Goal: Transaction & Acquisition: Purchase product/service

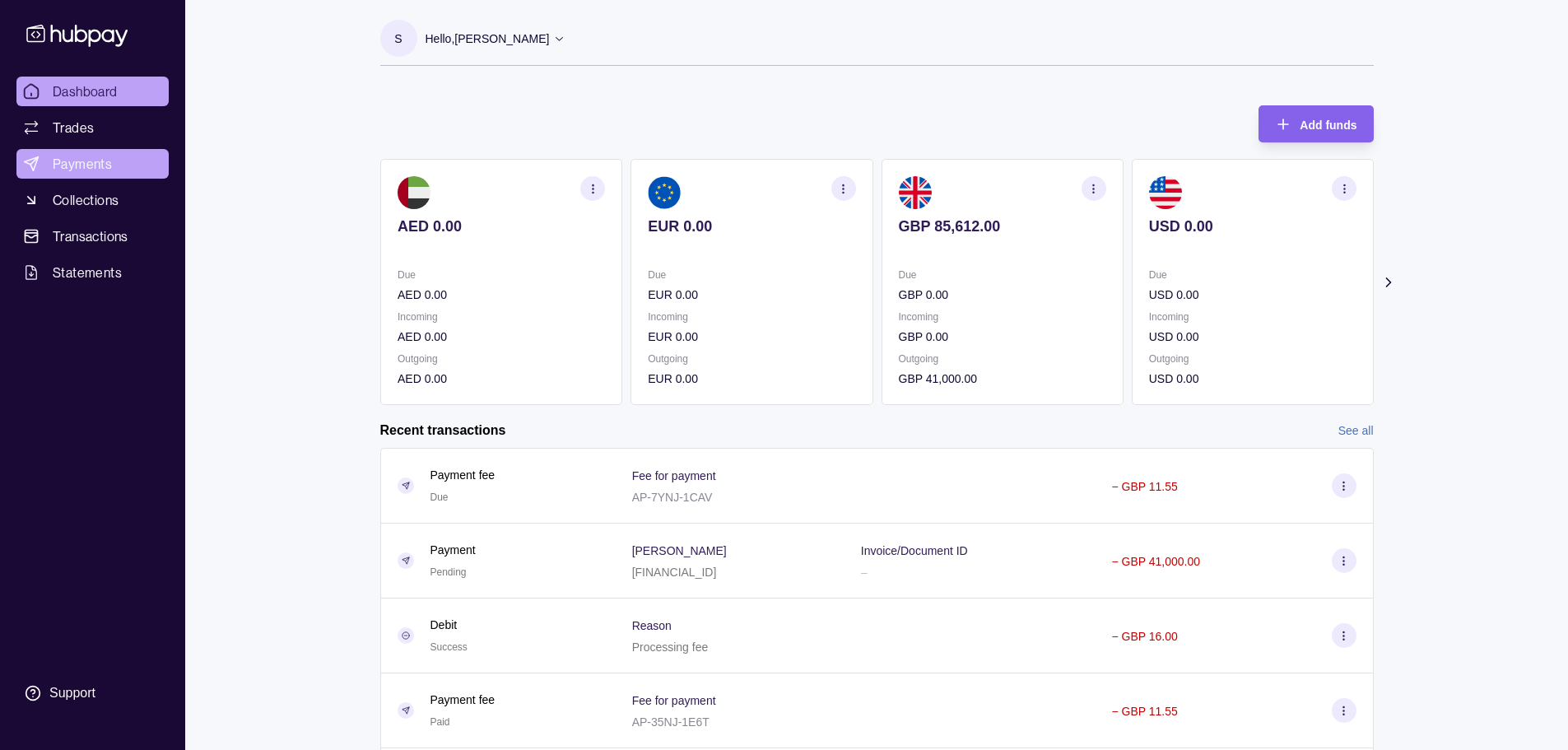
click at [90, 160] on span "Payments" at bounding box center [82, 164] width 59 height 20
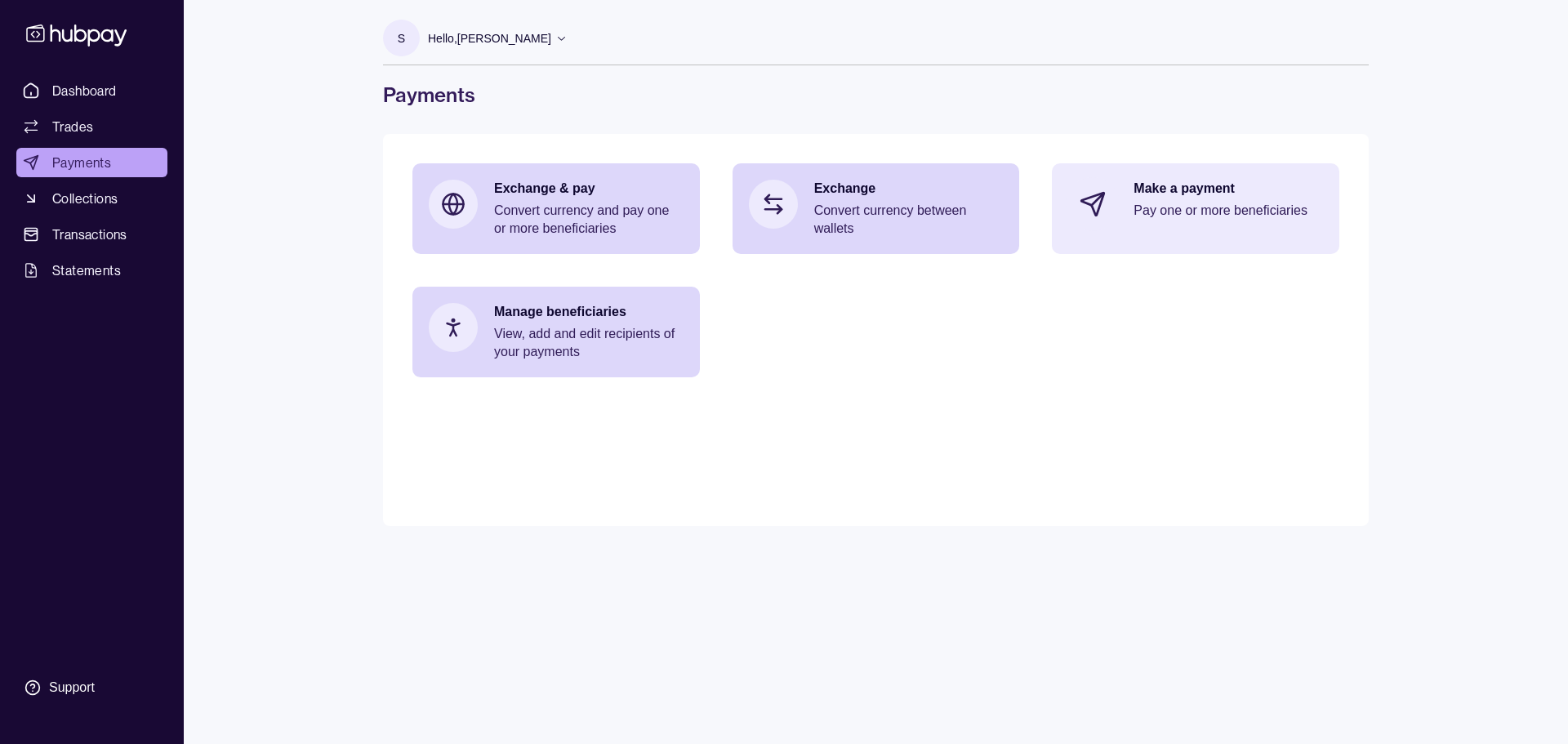
click at [769, 210] on p "Pay one or more beneficiaries" at bounding box center [1228, 211] width 189 height 18
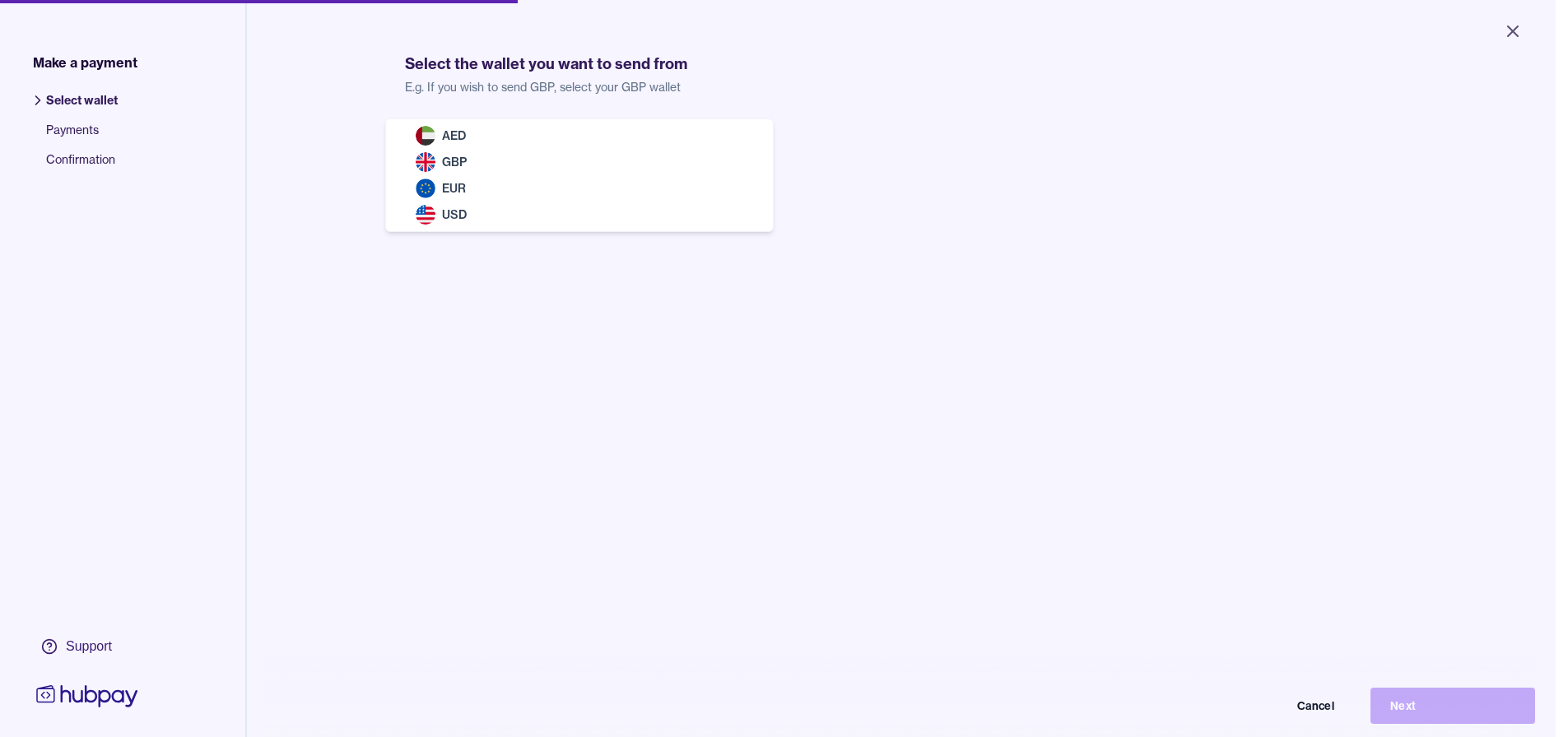
click at [533, 163] on body "Close Make a payment Select wallet Payments Confirmation Support Select the wal…" at bounding box center [778, 368] width 1556 height 737
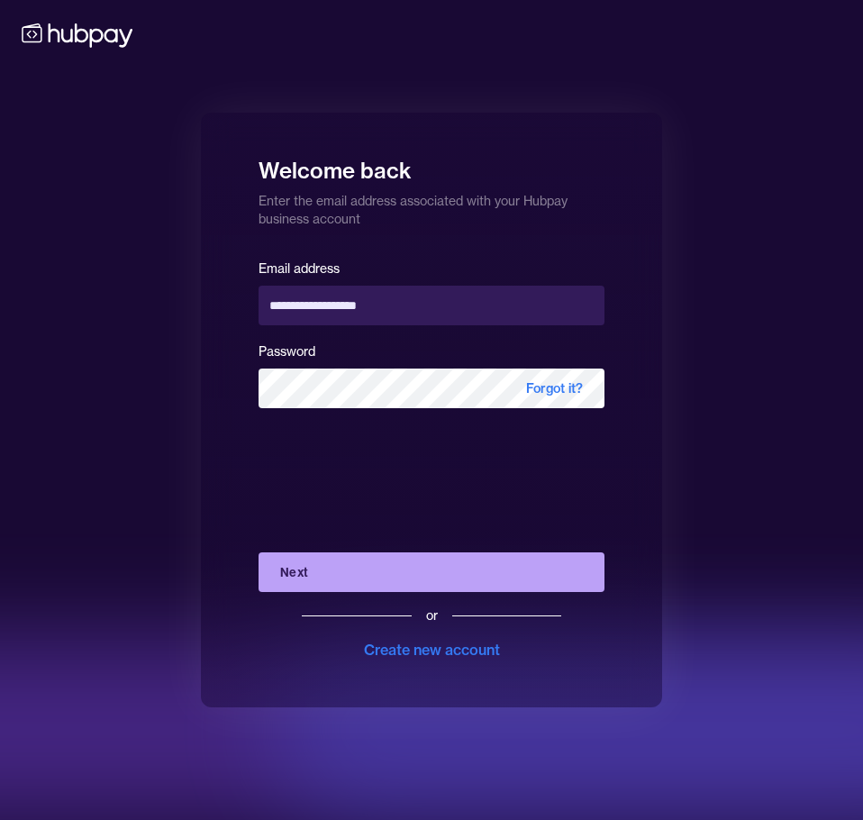
click at [354, 565] on button "Next" at bounding box center [432, 572] width 346 height 40
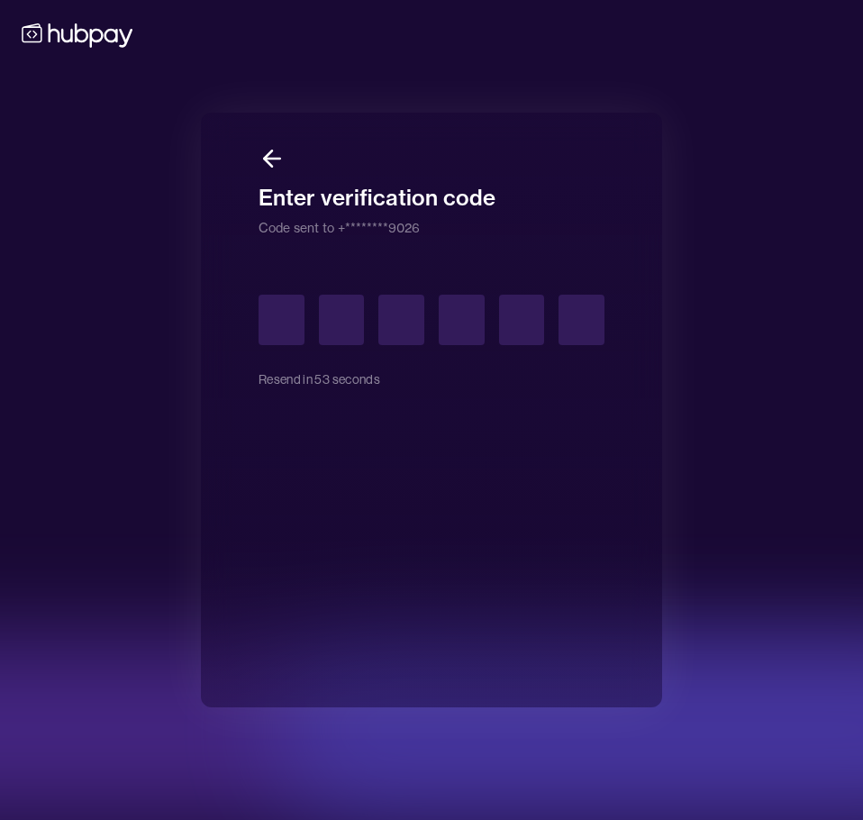
type input "*"
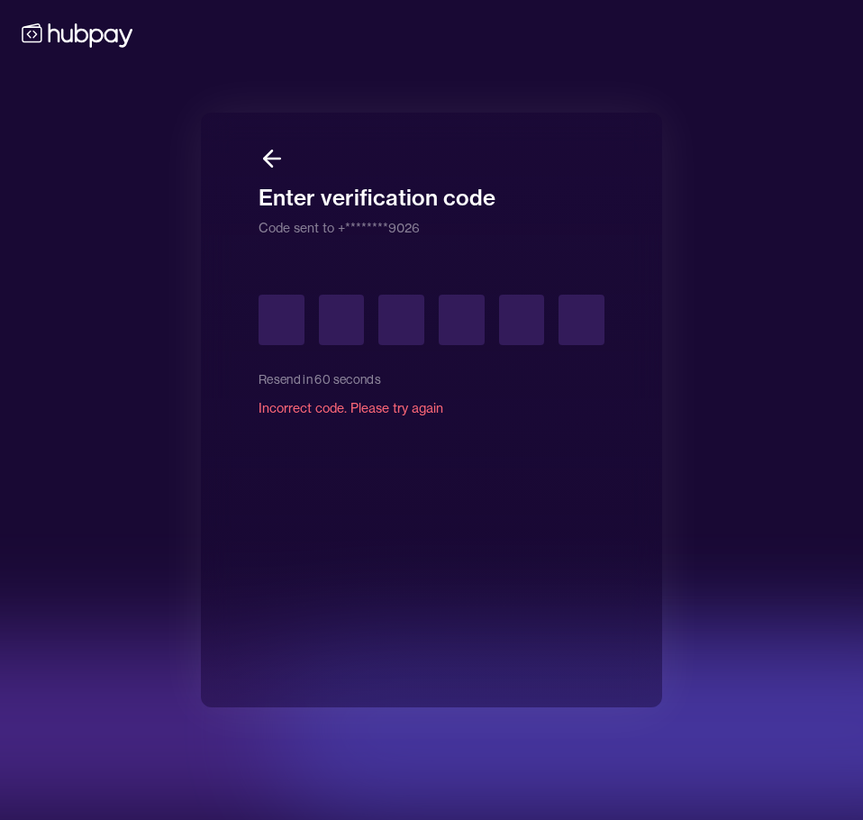
type input "*"
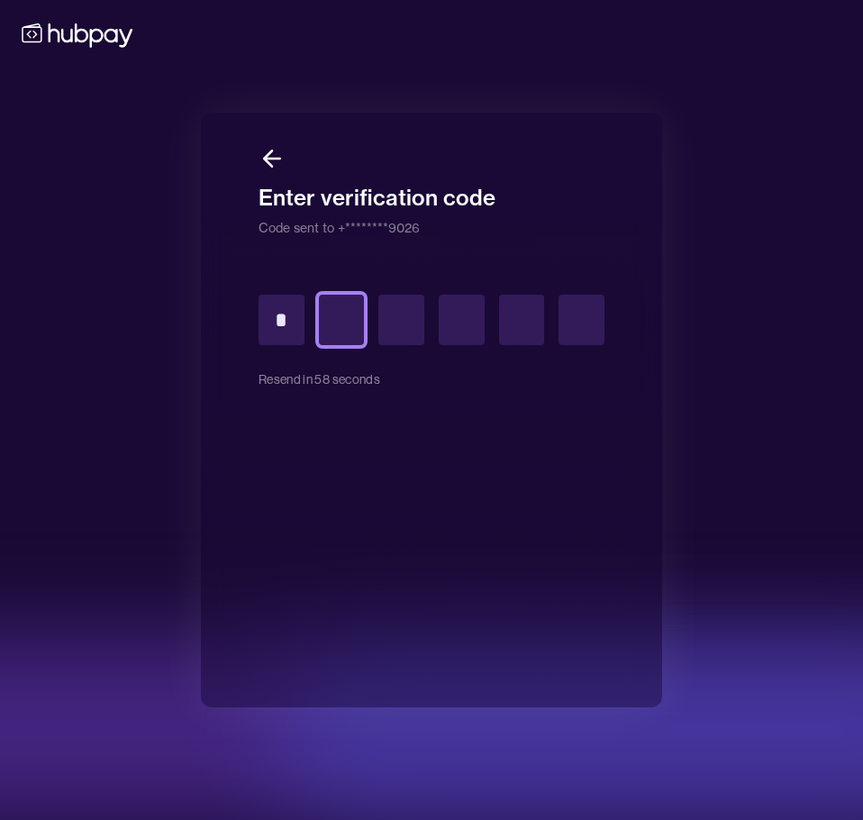
type input "*"
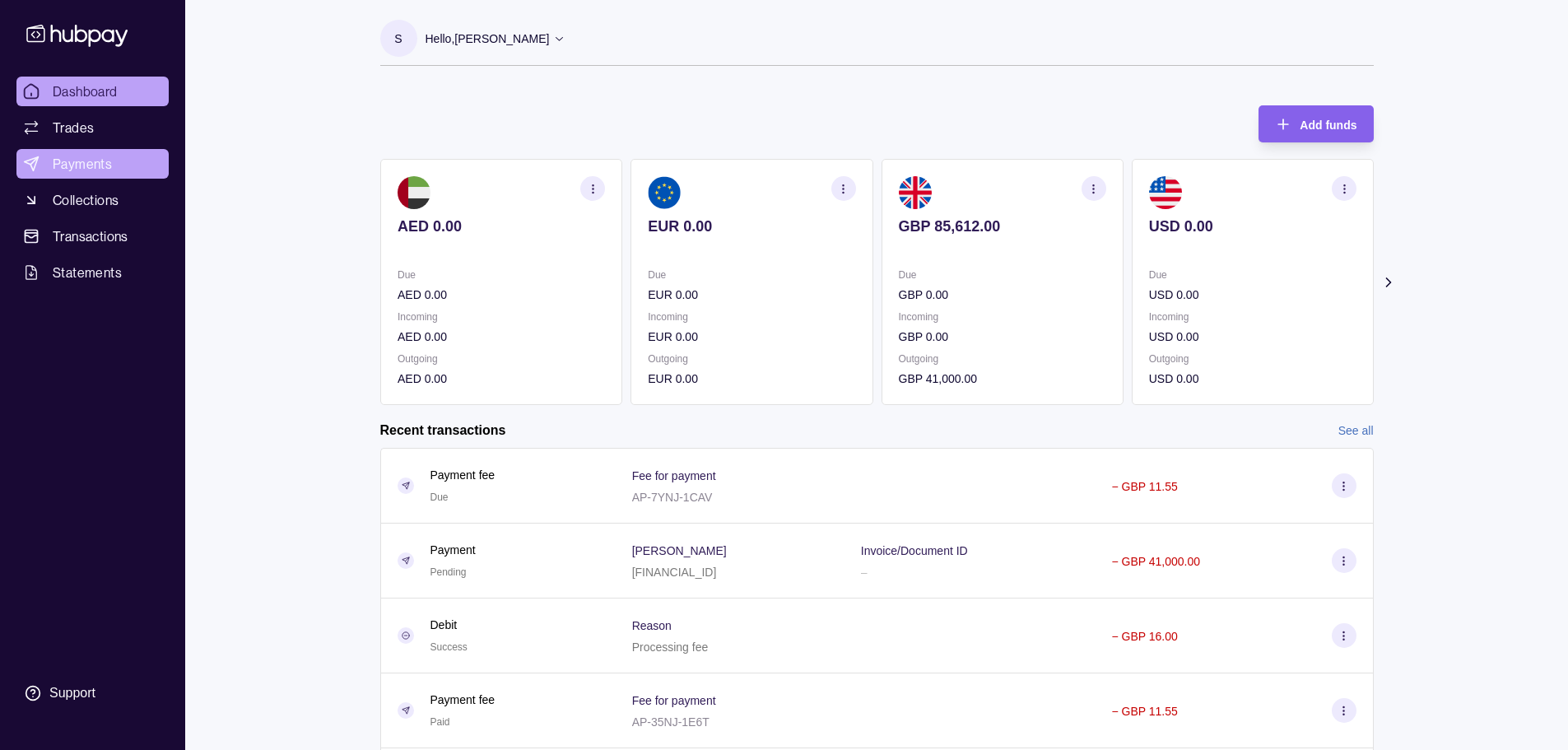
click at [79, 158] on span "Payments" at bounding box center [82, 164] width 59 height 20
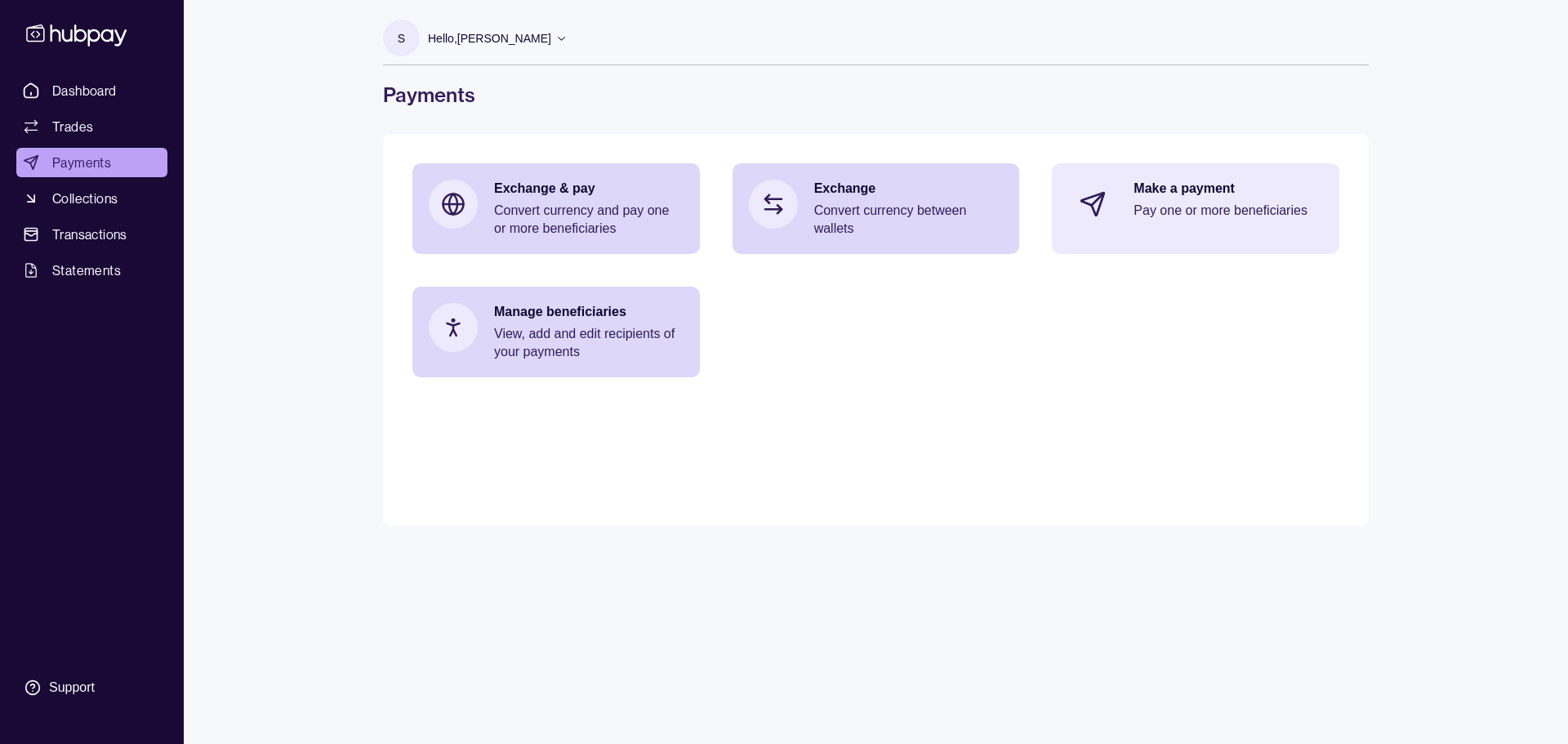
click at [769, 216] on p "Pay one or more beneficiaries" at bounding box center [1228, 211] width 189 height 18
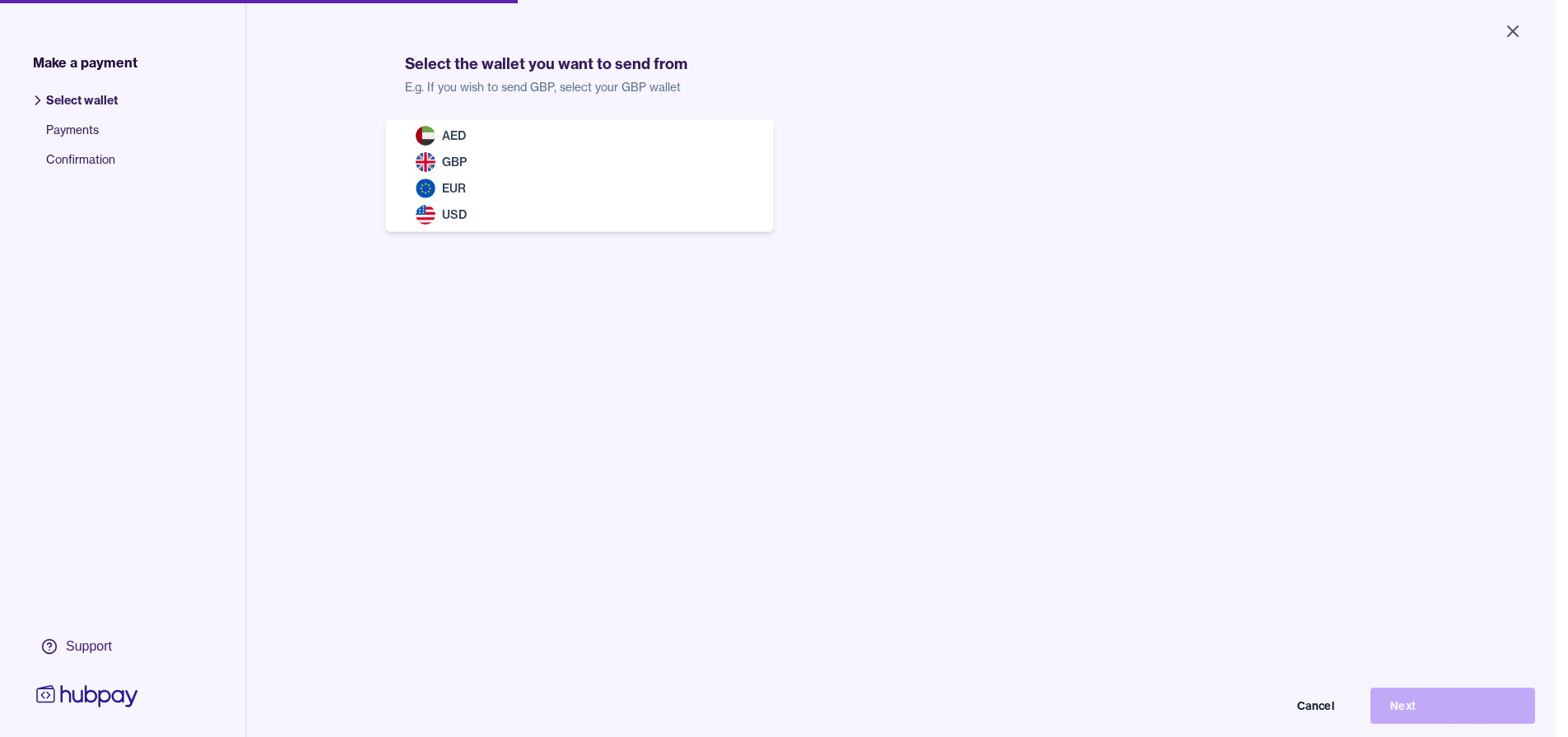
click at [621, 145] on body "Close Make a payment Select wallet Payments Confirmation Support Select the wal…" at bounding box center [778, 368] width 1556 height 737
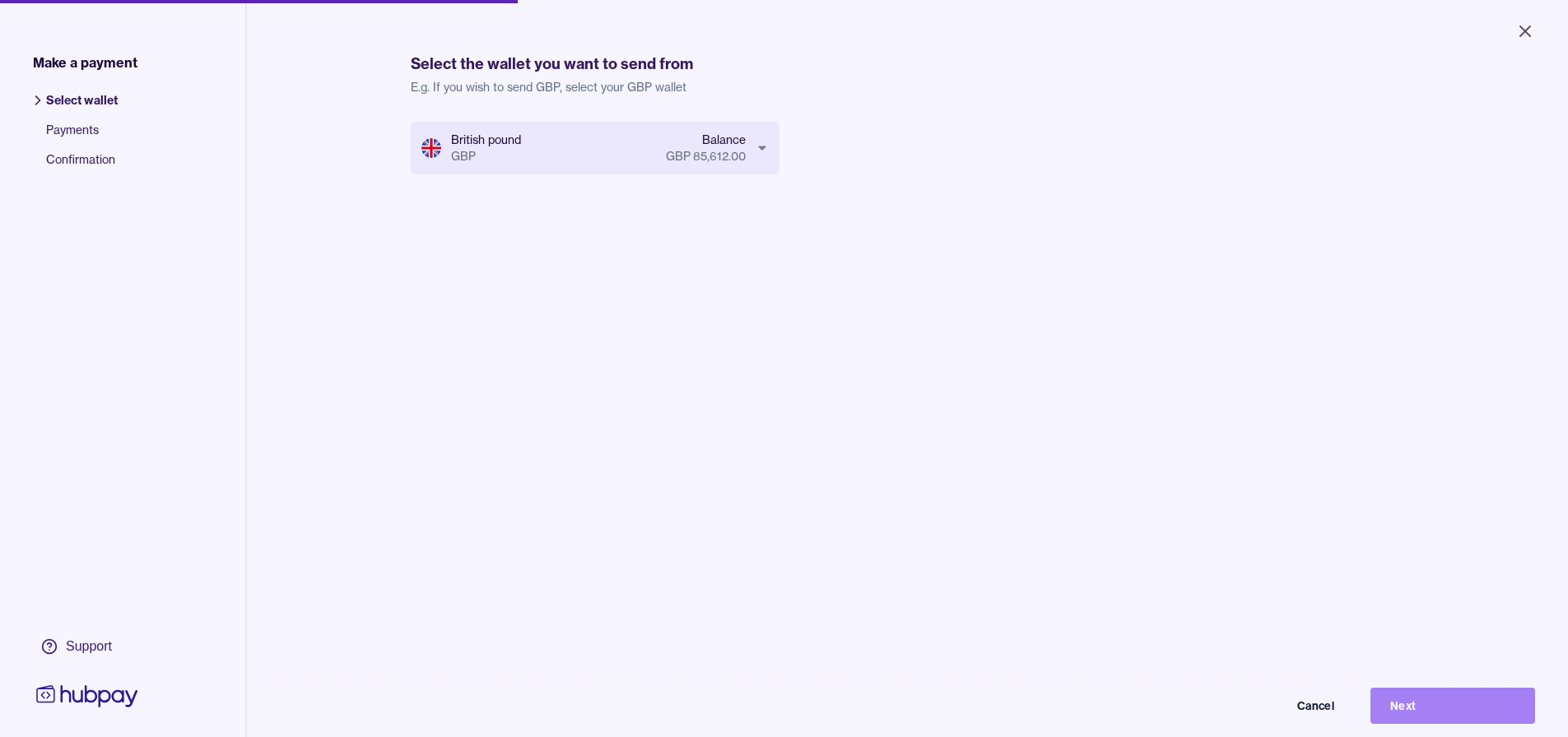
click at [776, 720] on button "Next" at bounding box center [1453, 706] width 164 height 37
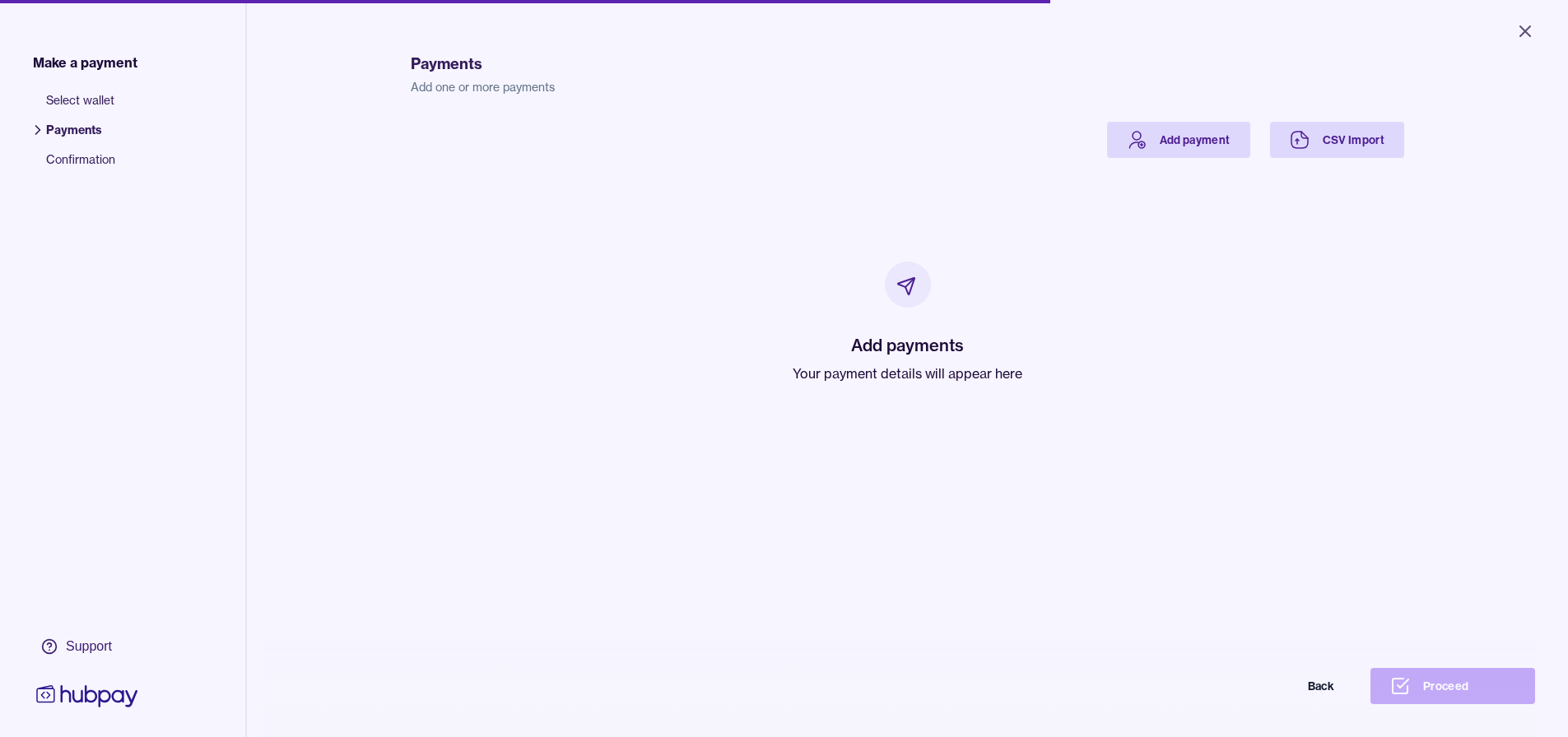
click at [776, 108] on div "Payments Add one or more payments Add payment CSV Import Add payments Your paym…" at bounding box center [908, 397] width 994 height 737
click at [776, 127] on link "Add payment" at bounding box center [1179, 140] width 143 height 37
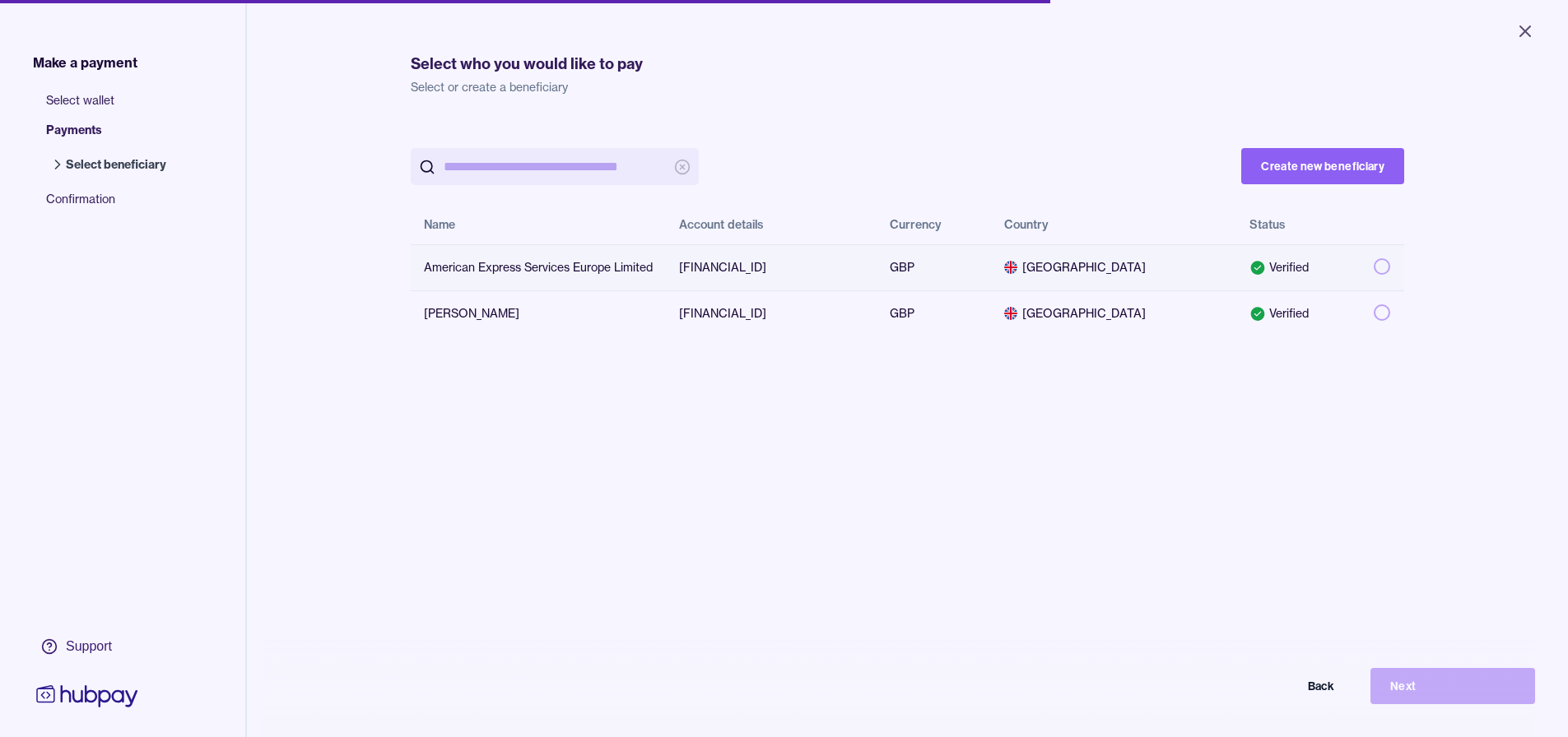
click at [776, 268] on button "button" at bounding box center [1383, 267] width 16 height 16
click at [776, 702] on button "Next" at bounding box center [1453, 687] width 164 height 37
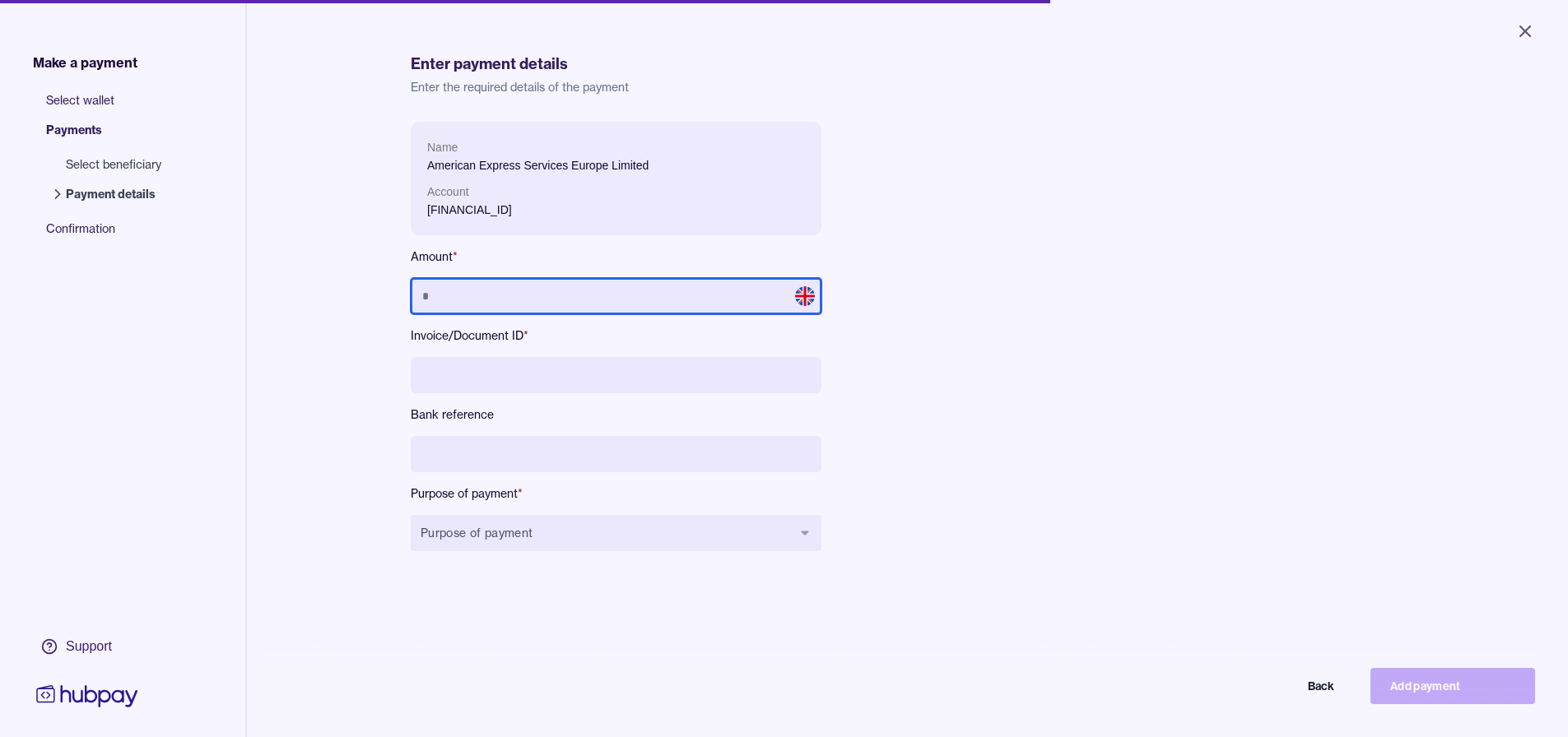
click at [685, 307] on input "text" at bounding box center [617, 297] width 411 height 37
type input "******"
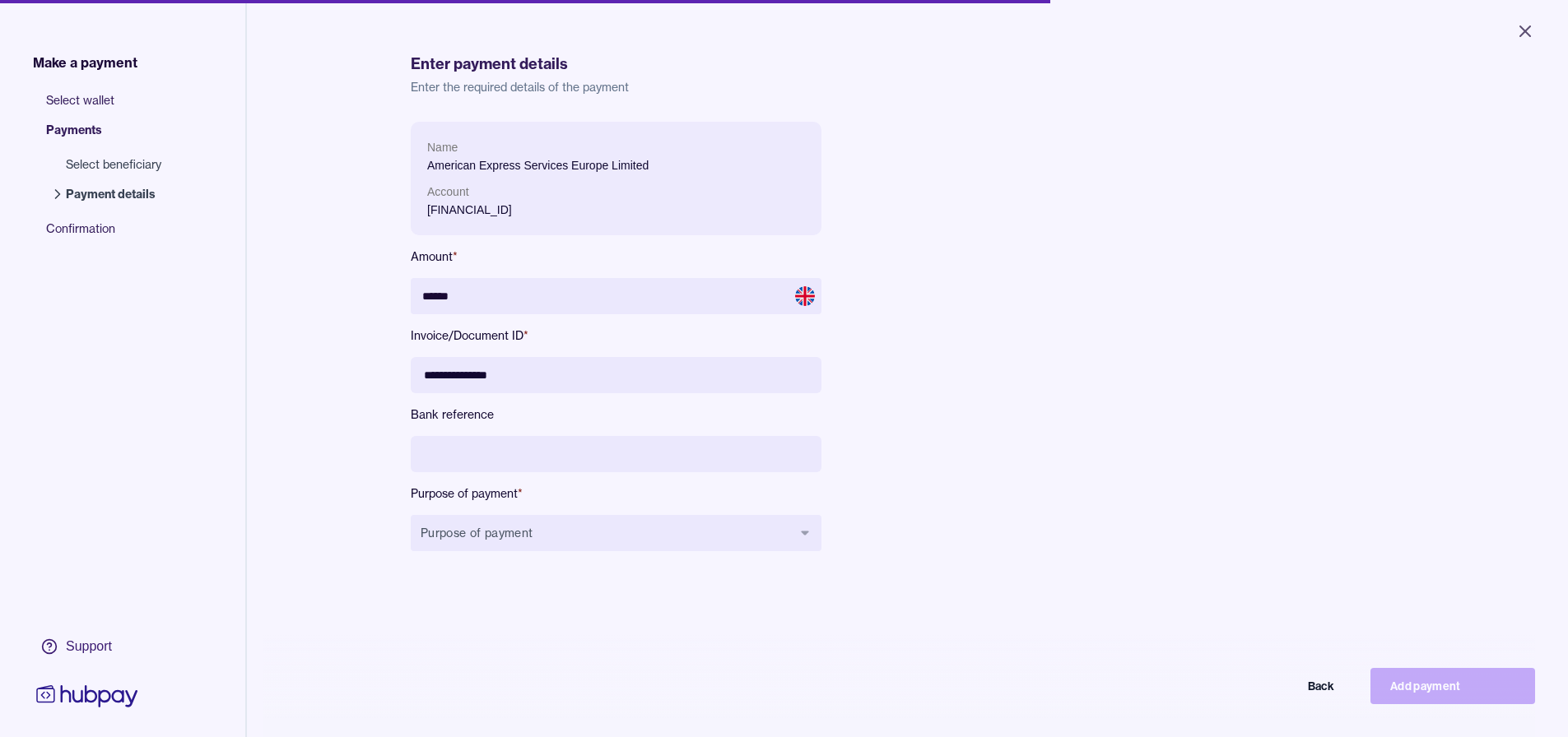
type input "**********"
click at [592, 455] on input at bounding box center [617, 455] width 411 height 37
paste input "**********"
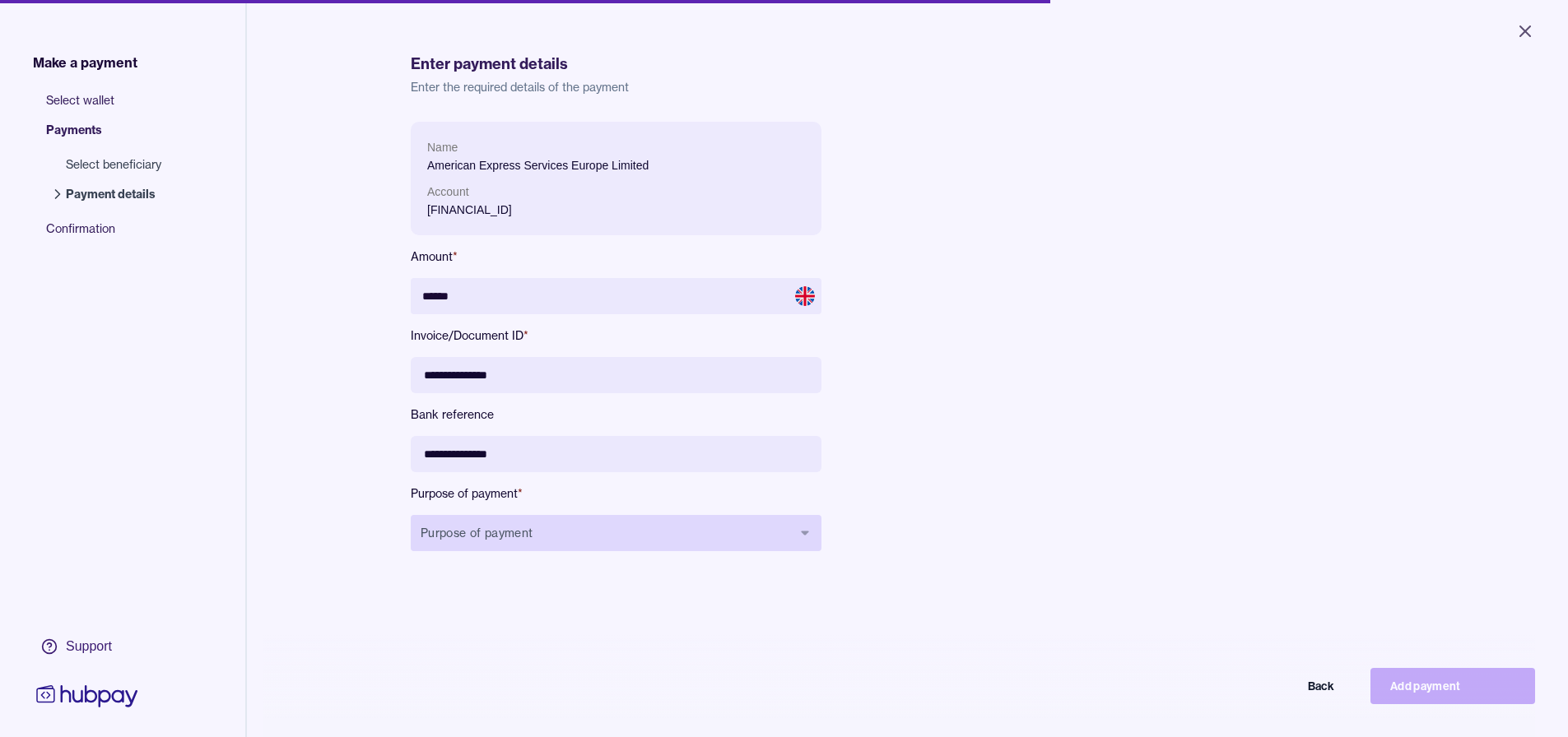
type input "**********"
click at [587, 522] on button "Purpose of payment" at bounding box center [617, 533] width 411 height 37
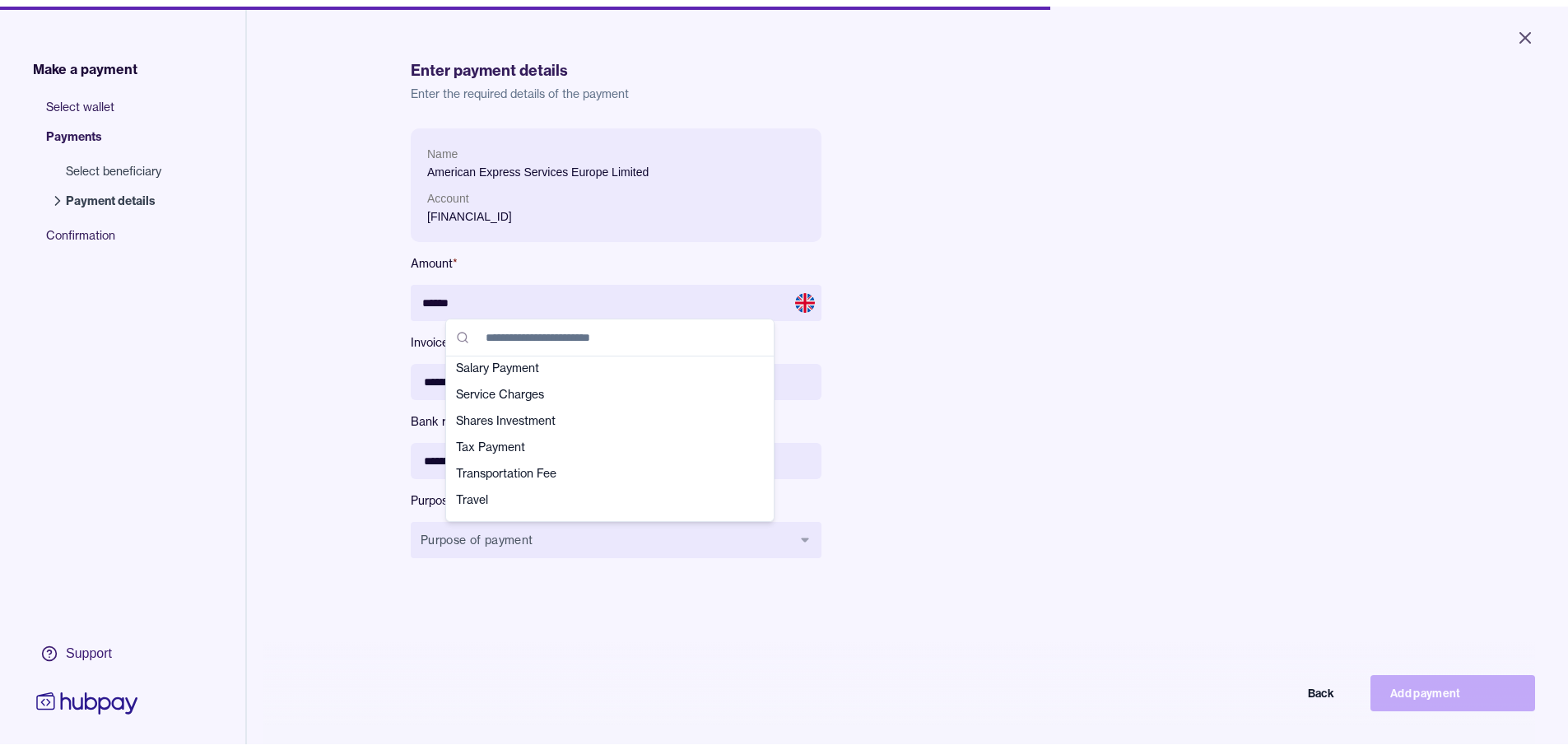
scroll to position [579, 0]
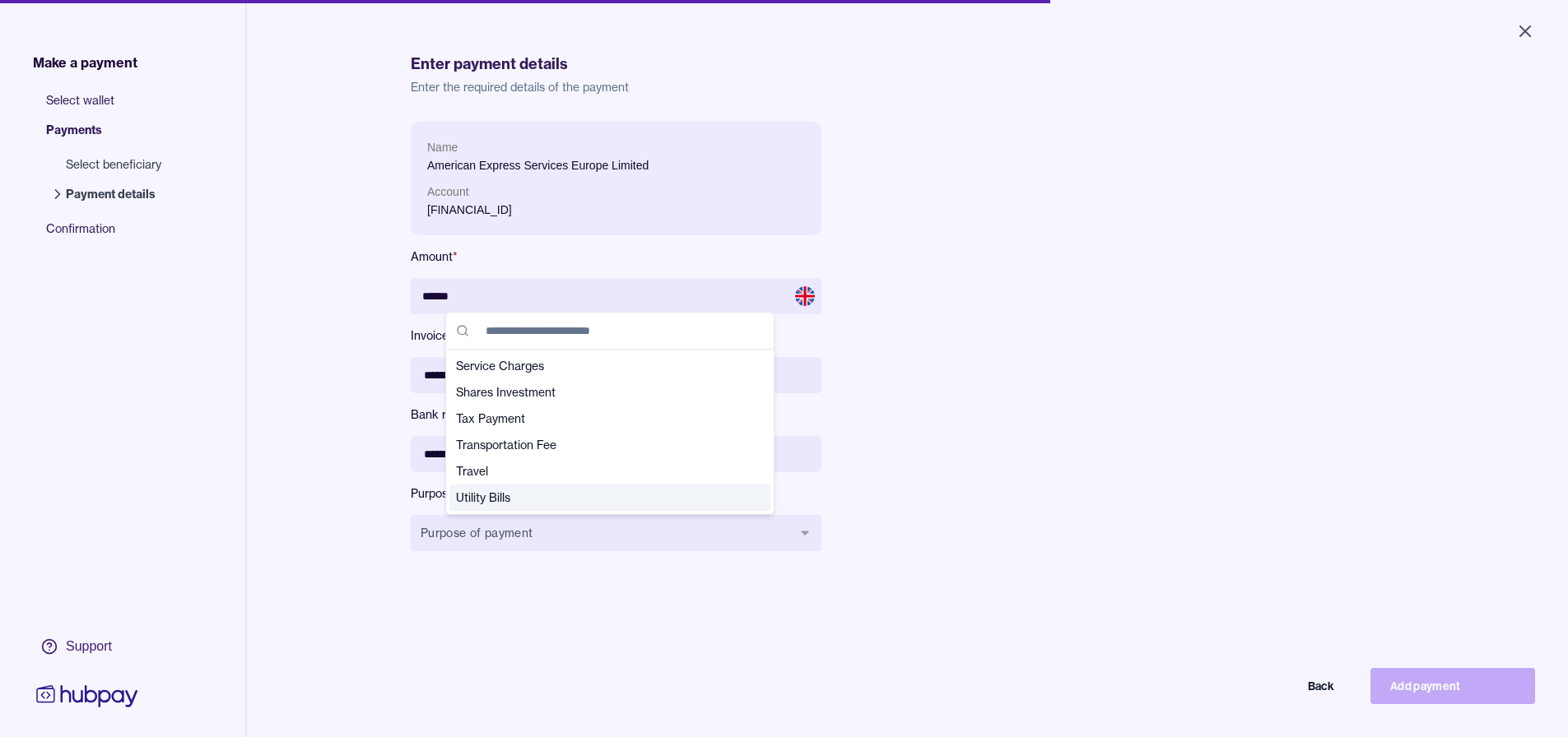
click at [551, 496] on span "Utility Bills" at bounding box center [599, 498] width 288 height 16
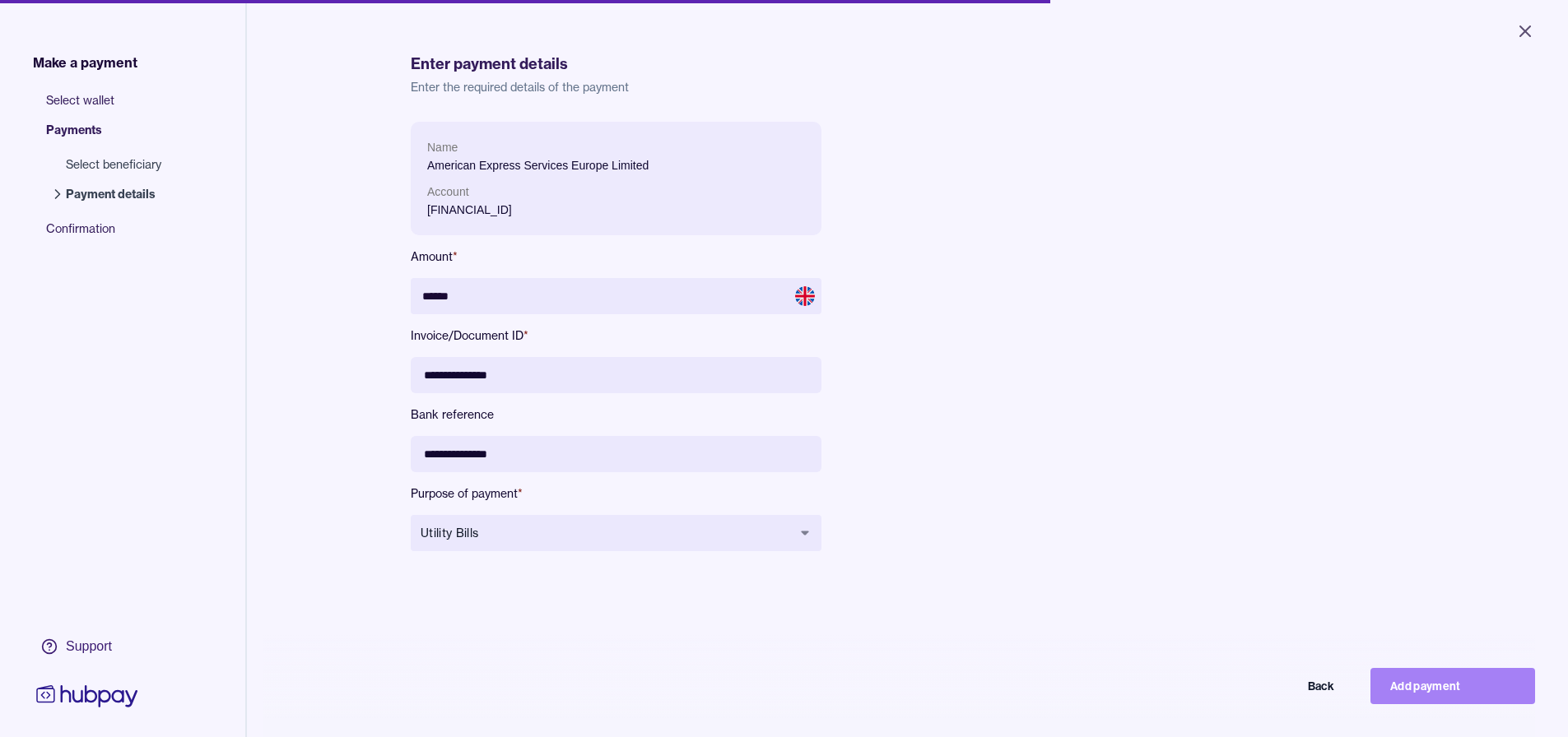
click at [776, 696] on button "Add payment" at bounding box center [1453, 687] width 164 height 37
type input "*****"
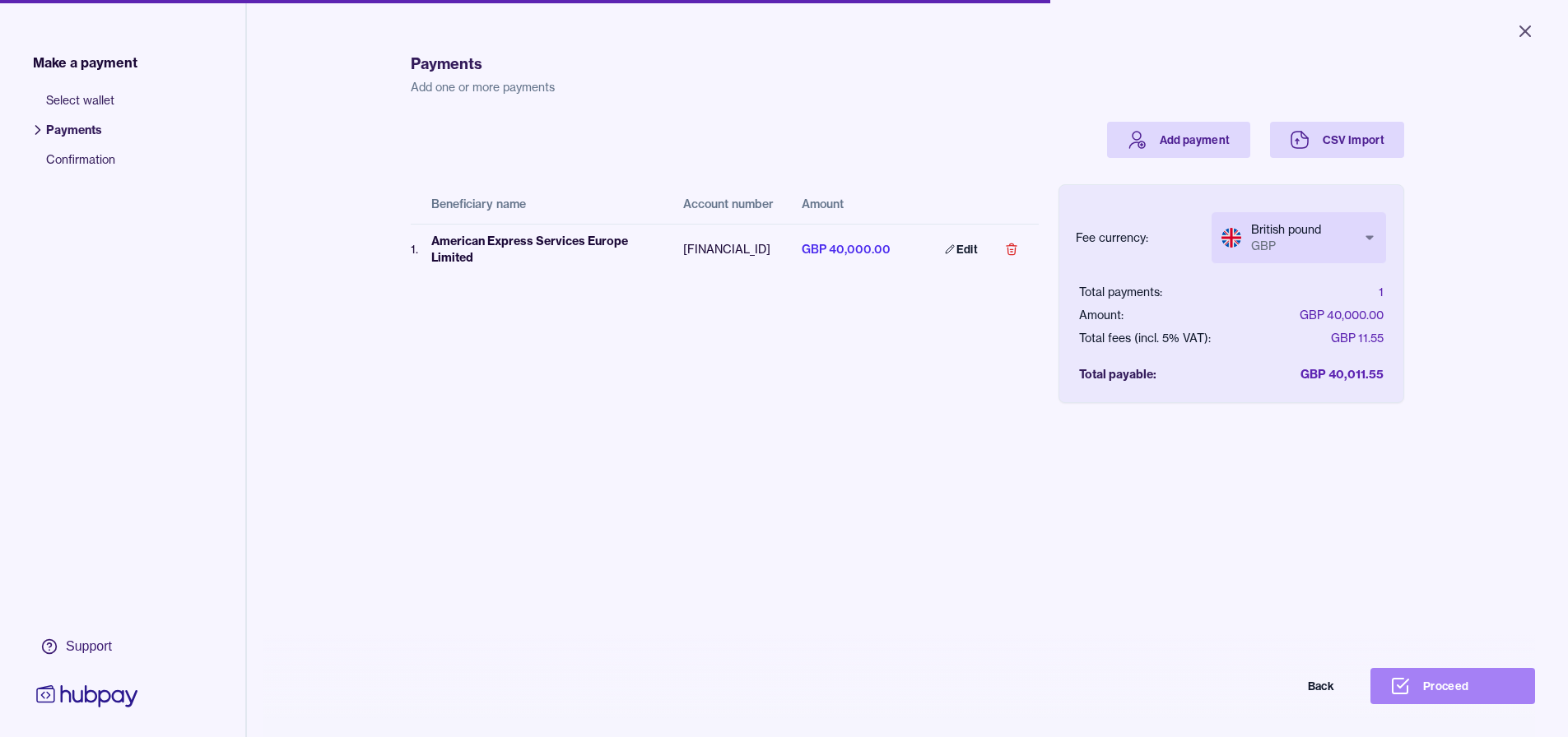
click at [776, 693] on button "Proceed" at bounding box center [1453, 687] width 164 height 37
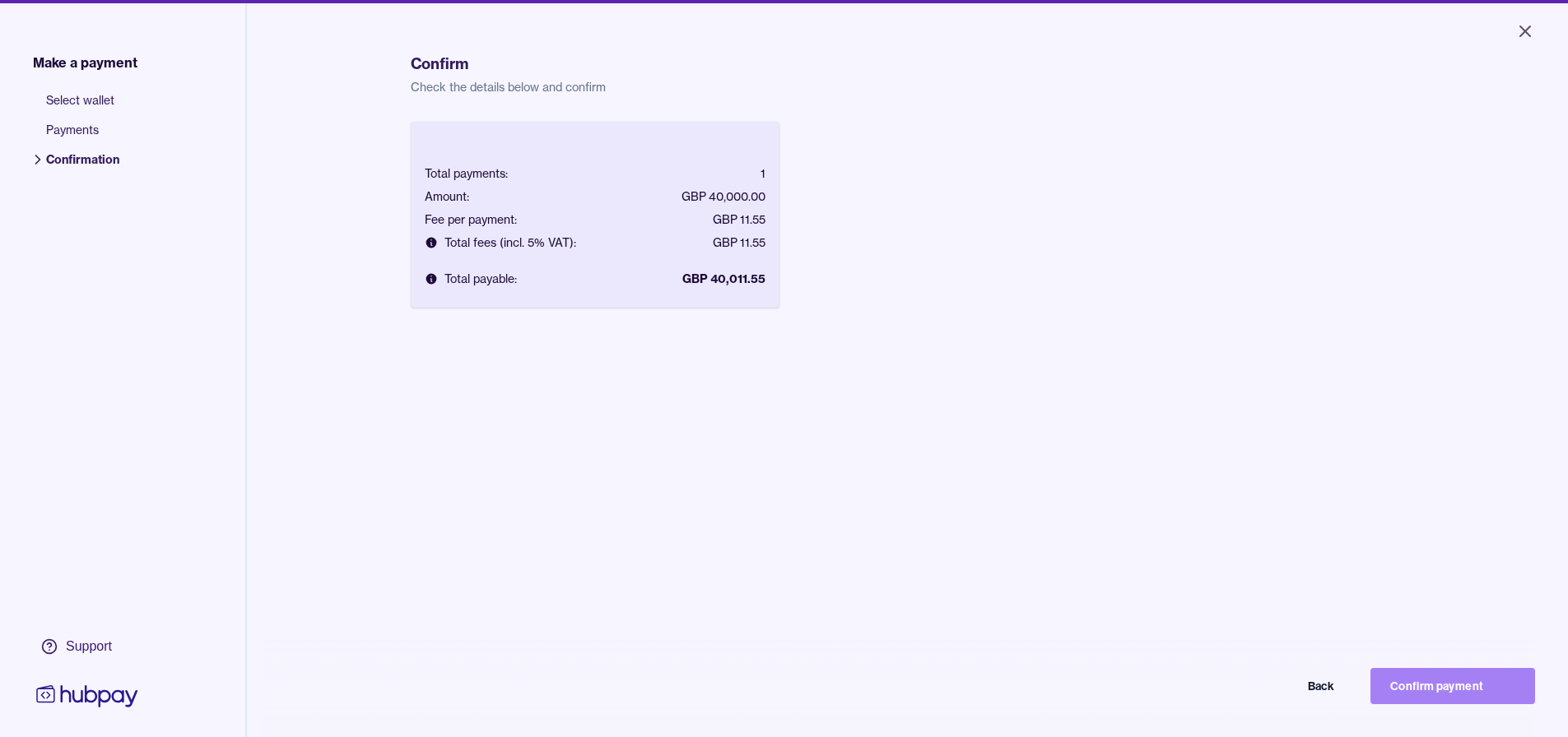
click at [776, 697] on button "Confirm payment" at bounding box center [1453, 687] width 164 height 37
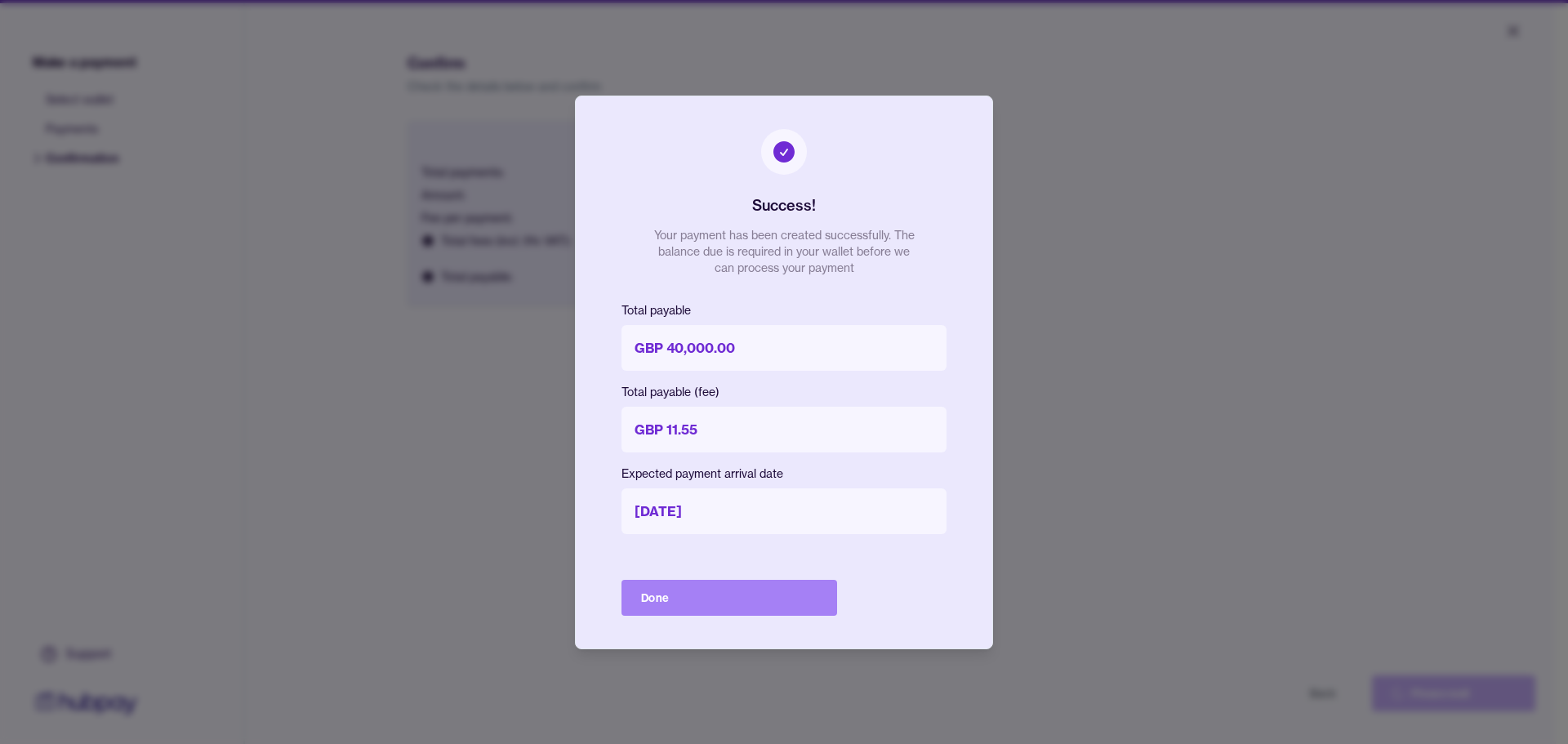
click at [712, 612] on button "Done" at bounding box center [730, 598] width 216 height 36
